Goal: Understand process/instructions: Learn how to perform a task or action

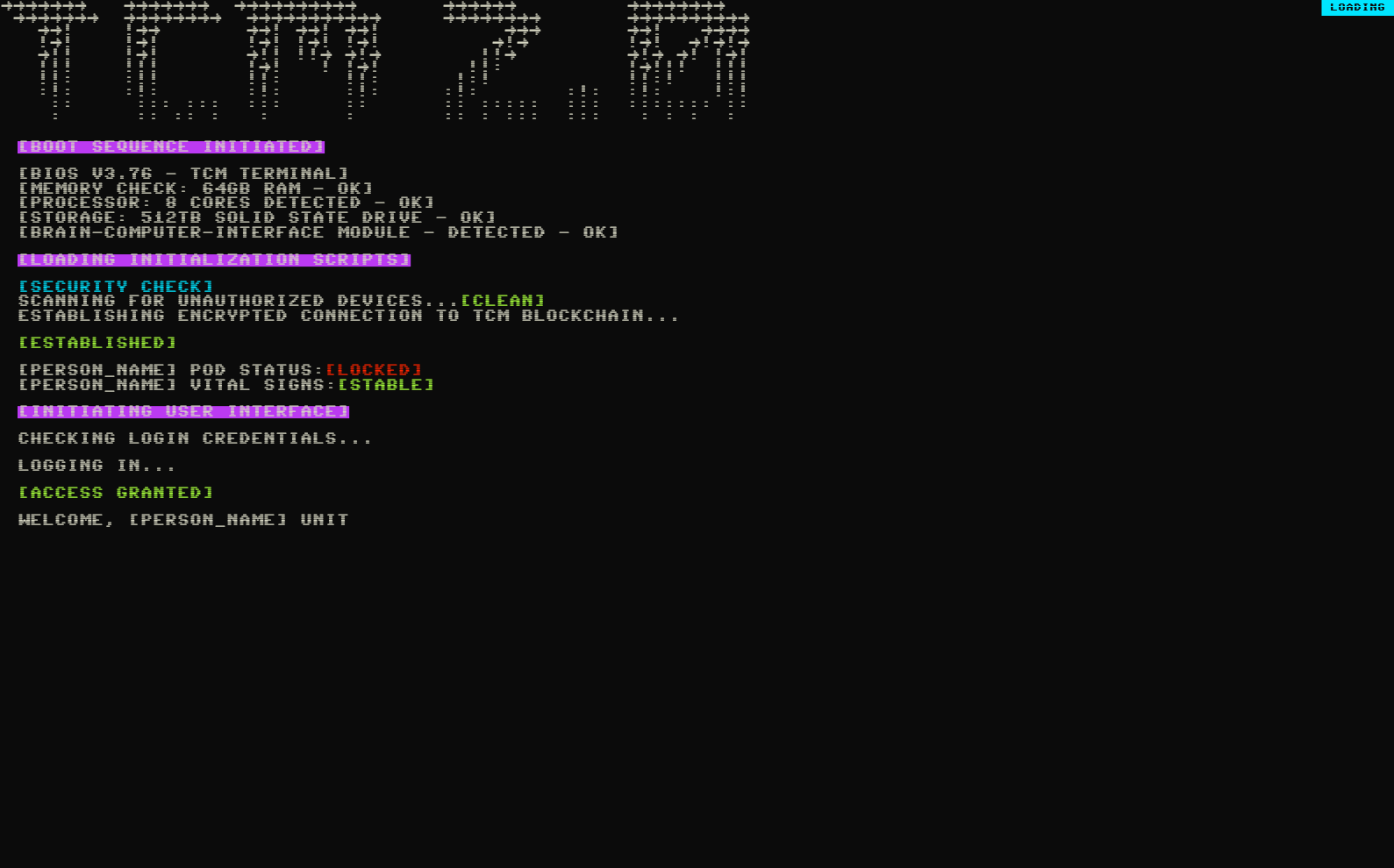
click at [210, 209] on div "→→→→→→→ →→→→→→→ →→→→→→→→→→ →→→→→→ →→→→→→→→ →→→→→→→ →→→→→→→→ →→→→→→→→→→→ →→→→→→→…" at bounding box center [697, 434] width 1394 height 868
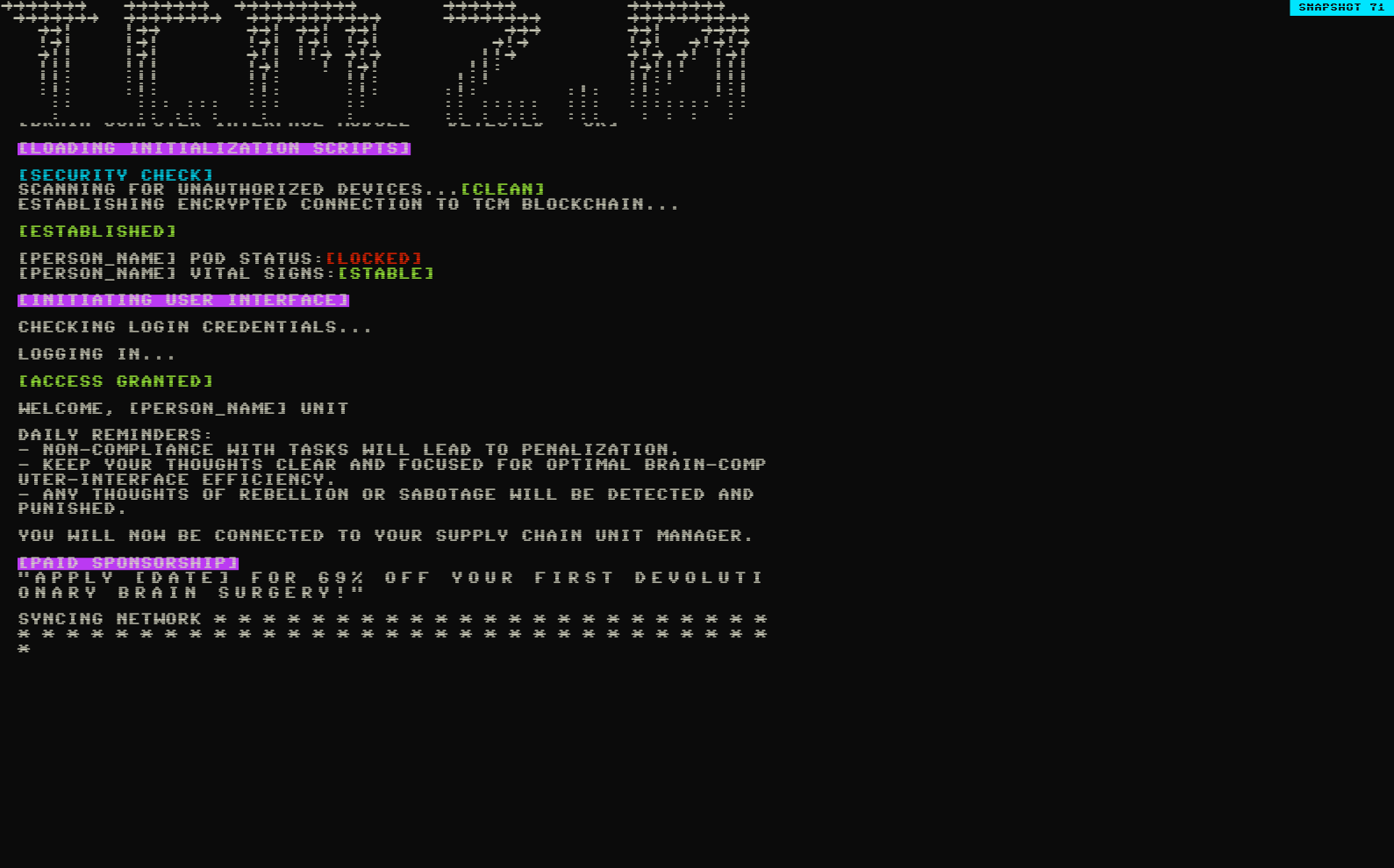
scroll to position [126, 0]
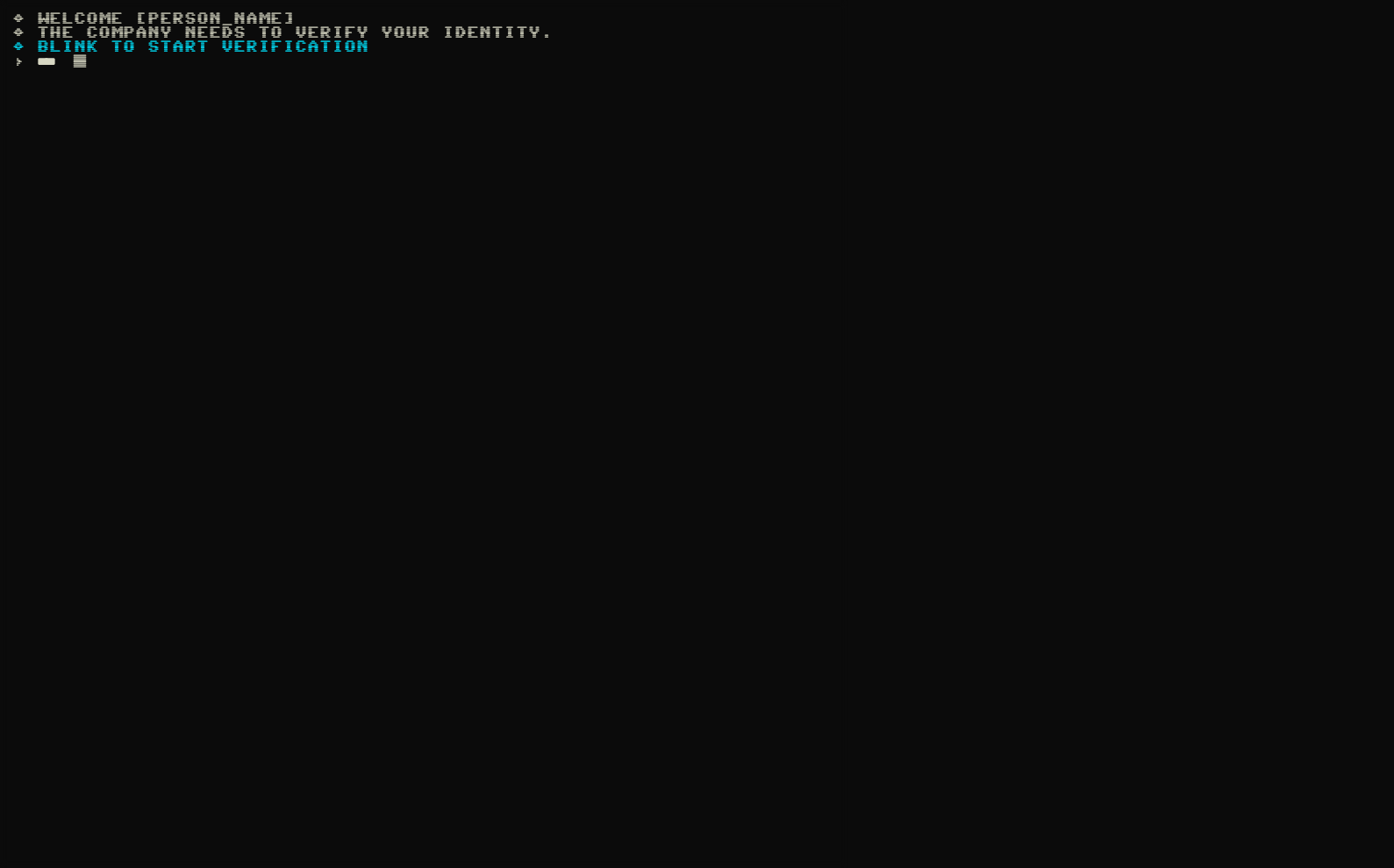
type input "*****"
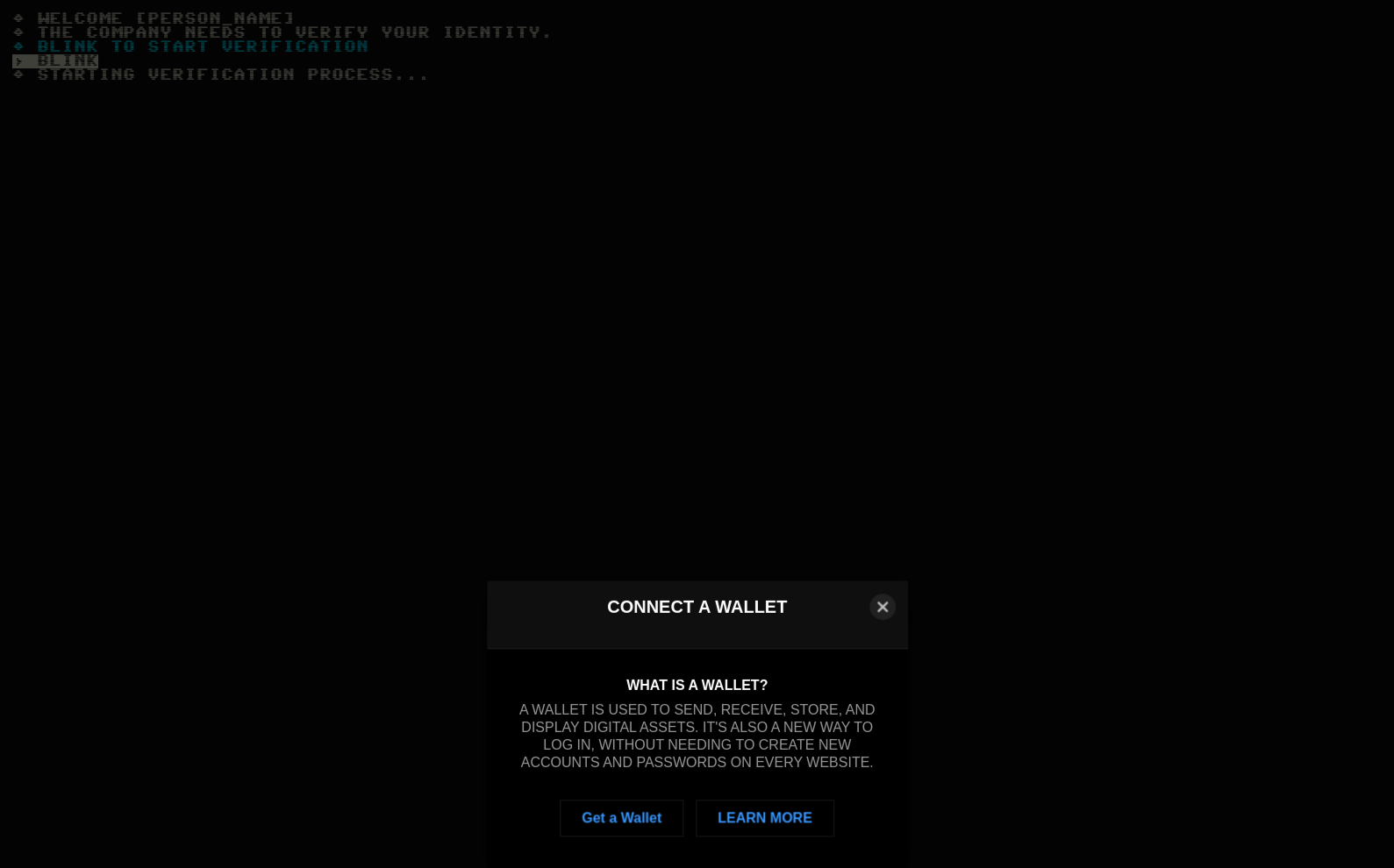
click at [210, 209] on div "What is a Wallet? A wallet is used to send, receive, store, and display digital…" at bounding box center [697, 724] width 365 height 95
click at [210, 209] on h1 "Connect a Wallet" at bounding box center [697, 606] width 386 height 21
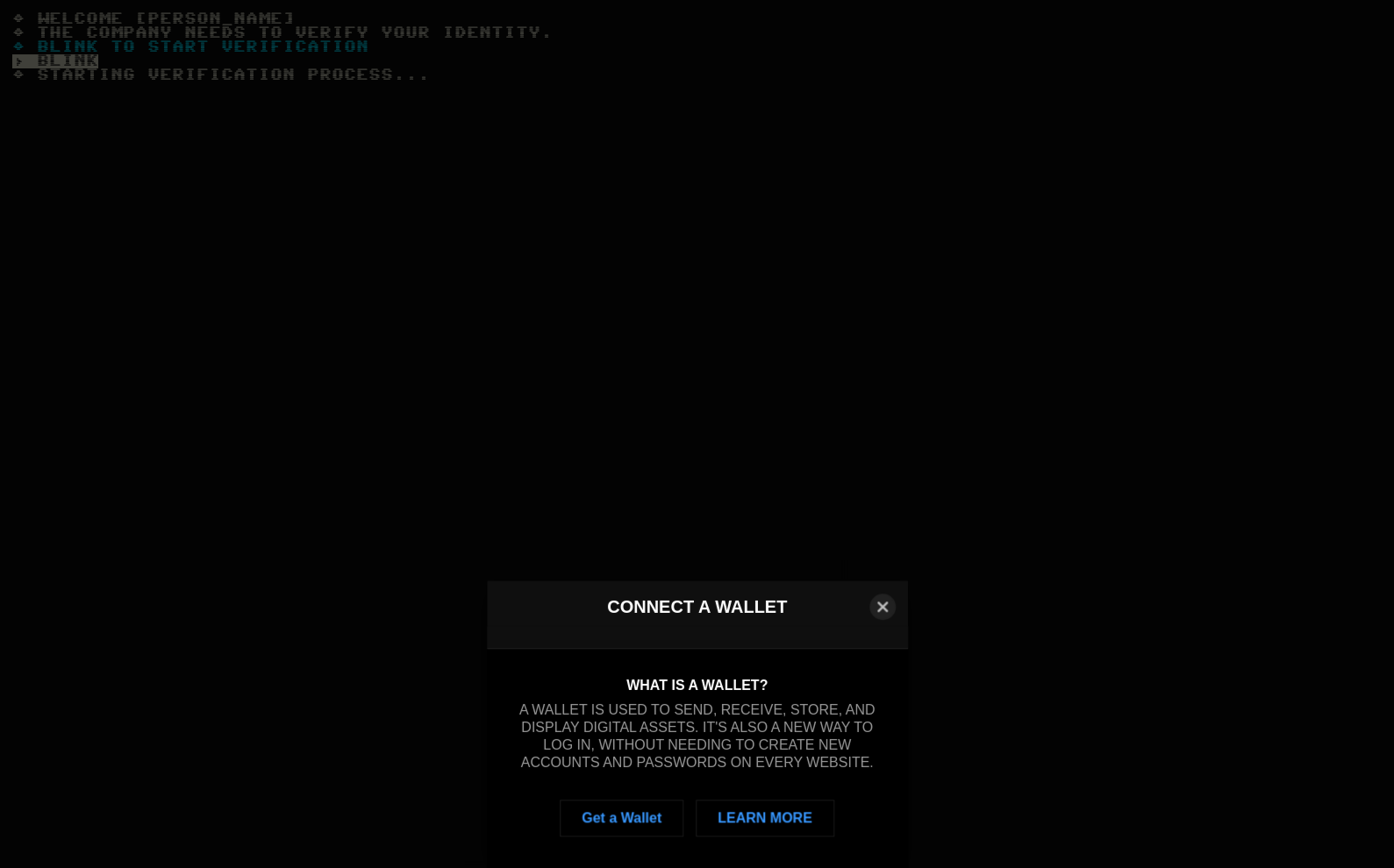
click at [210, 209] on div "What is a Wallet? A wallet is used to send, receive, store, and display digital…" at bounding box center [697, 731] width 421 height 210
click at [210, 209] on link "Learn More" at bounding box center [765, 817] width 142 height 38
drag, startPoint x: 727, startPoint y: 386, endPoint x: 1184, endPoint y: -58, distance: 637.2
click at [210, 209] on div "Connect a Wallet Close What is a Wallet? A wallet is used to send, receive, sto…" at bounding box center [697, 434] width 1745 height 1219
click at [210, 209] on button "Close" at bounding box center [882, 607] width 29 height 29
